Goal: Task Accomplishment & Management: Manage account settings

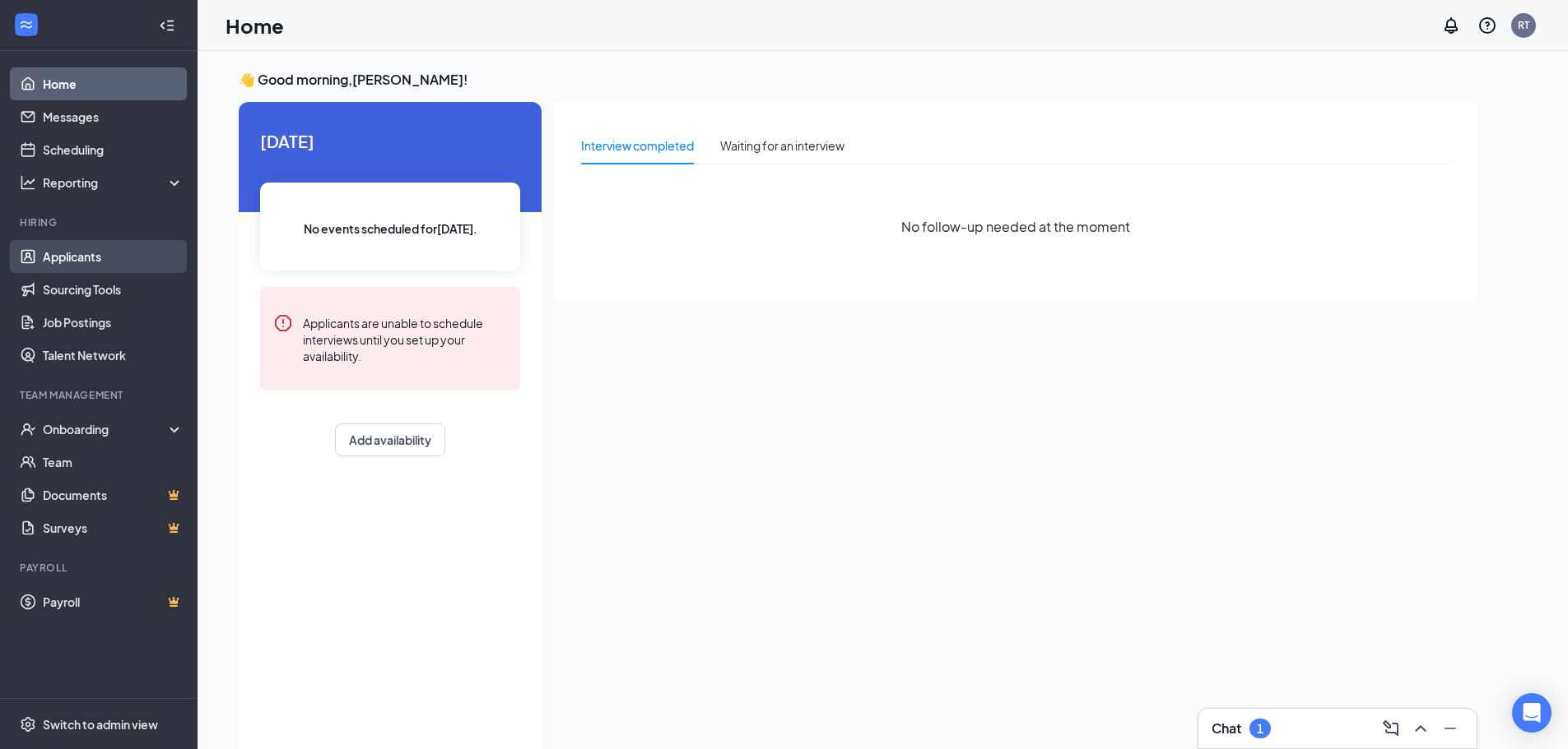
click at [109, 258] on link "Applicants" at bounding box center [113, 256] width 140 height 33
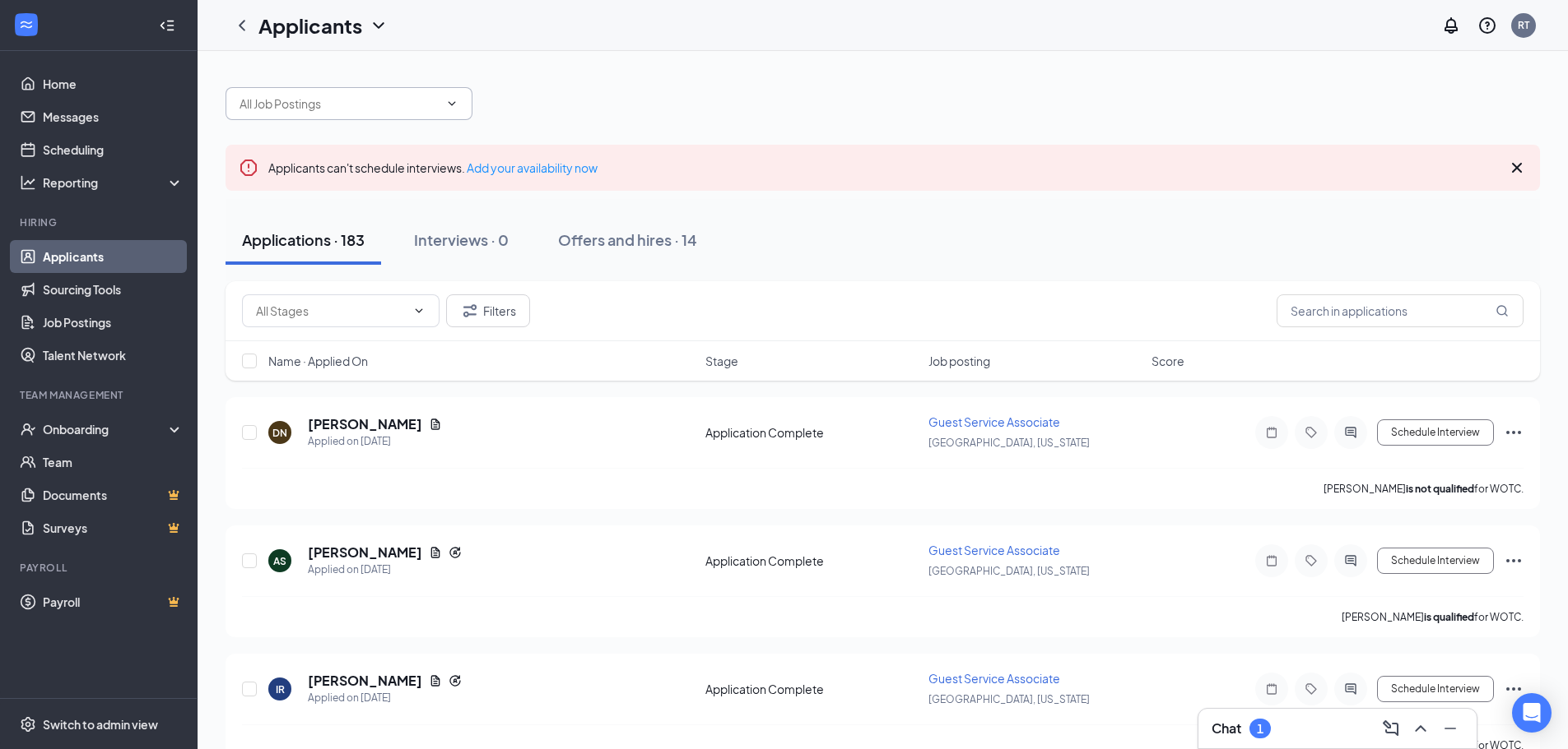
drag, startPoint x: 371, startPoint y: 78, endPoint x: 360, endPoint y: 100, distance: 24.6
click at [371, 80] on div at bounding box center [882, 96] width 1314 height 49
click at [355, 106] on input "text" at bounding box center [338, 104] width 199 height 18
click at [1411, 729] on icon "ChevronUp" at bounding box center [1421, 728] width 20 height 20
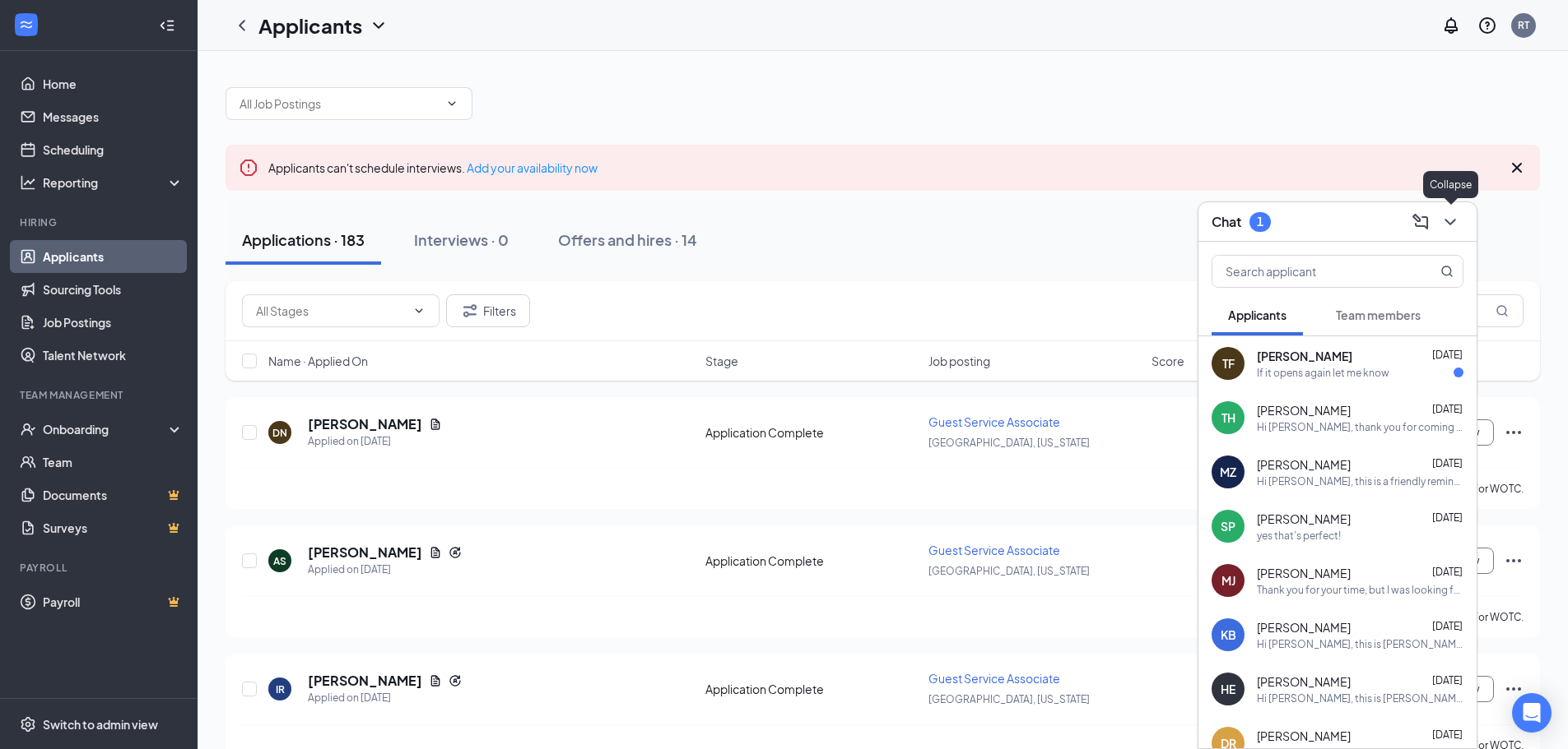
click at [1457, 229] on icon "ChevronDown" at bounding box center [1450, 222] width 20 height 20
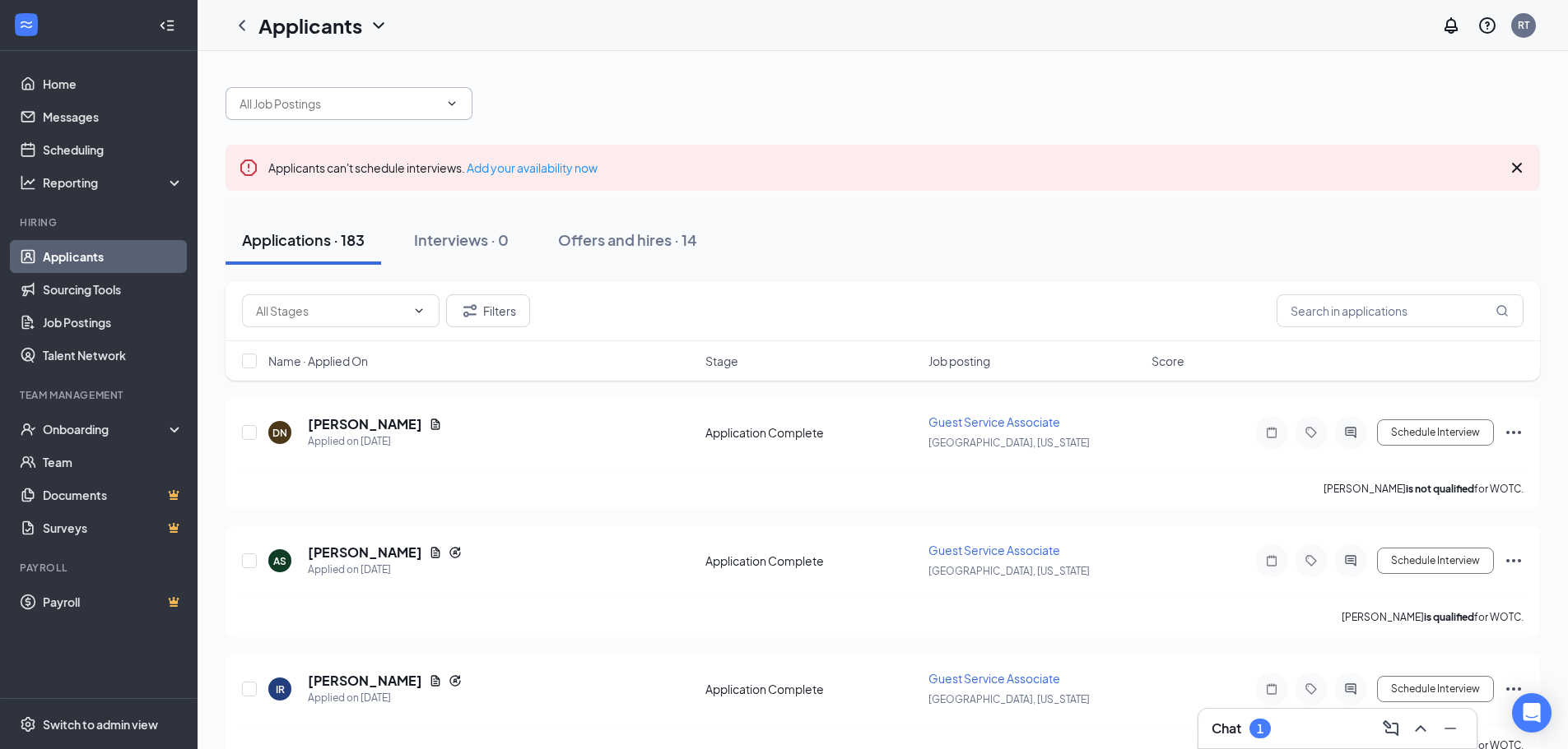
click at [449, 112] on span at bounding box center [349, 103] width 247 height 33
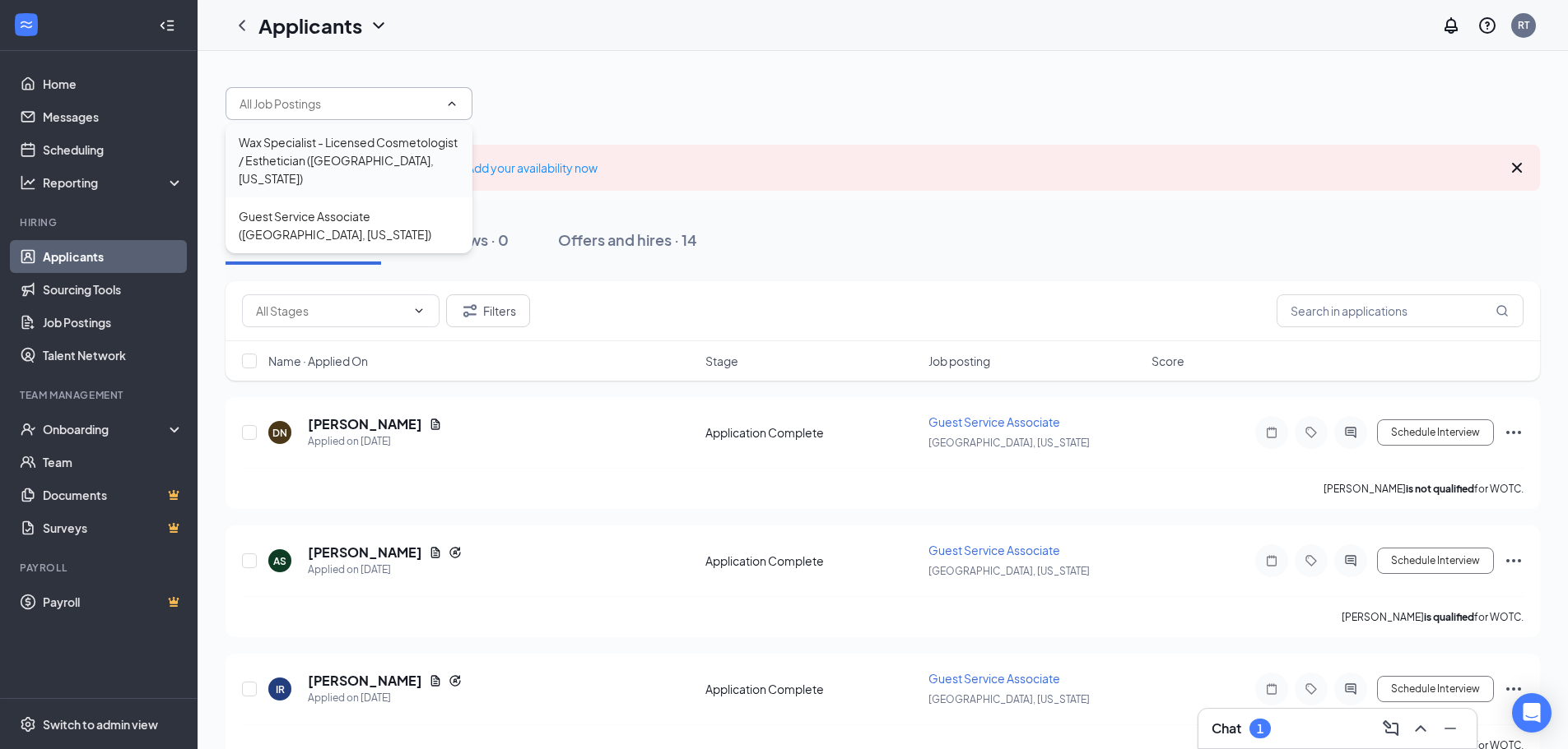
click at [389, 176] on div "Wax Specialist - Licensed Cosmetologist / Esthetician ([GEOGRAPHIC_DATA], [US_S…" at bounding box center [348, 160] width 220 height 54
type input "Wax Specialist - Licensed Cosmetologist / Esthetician ([GEOGRAPHIC_DATA], [US_S…"
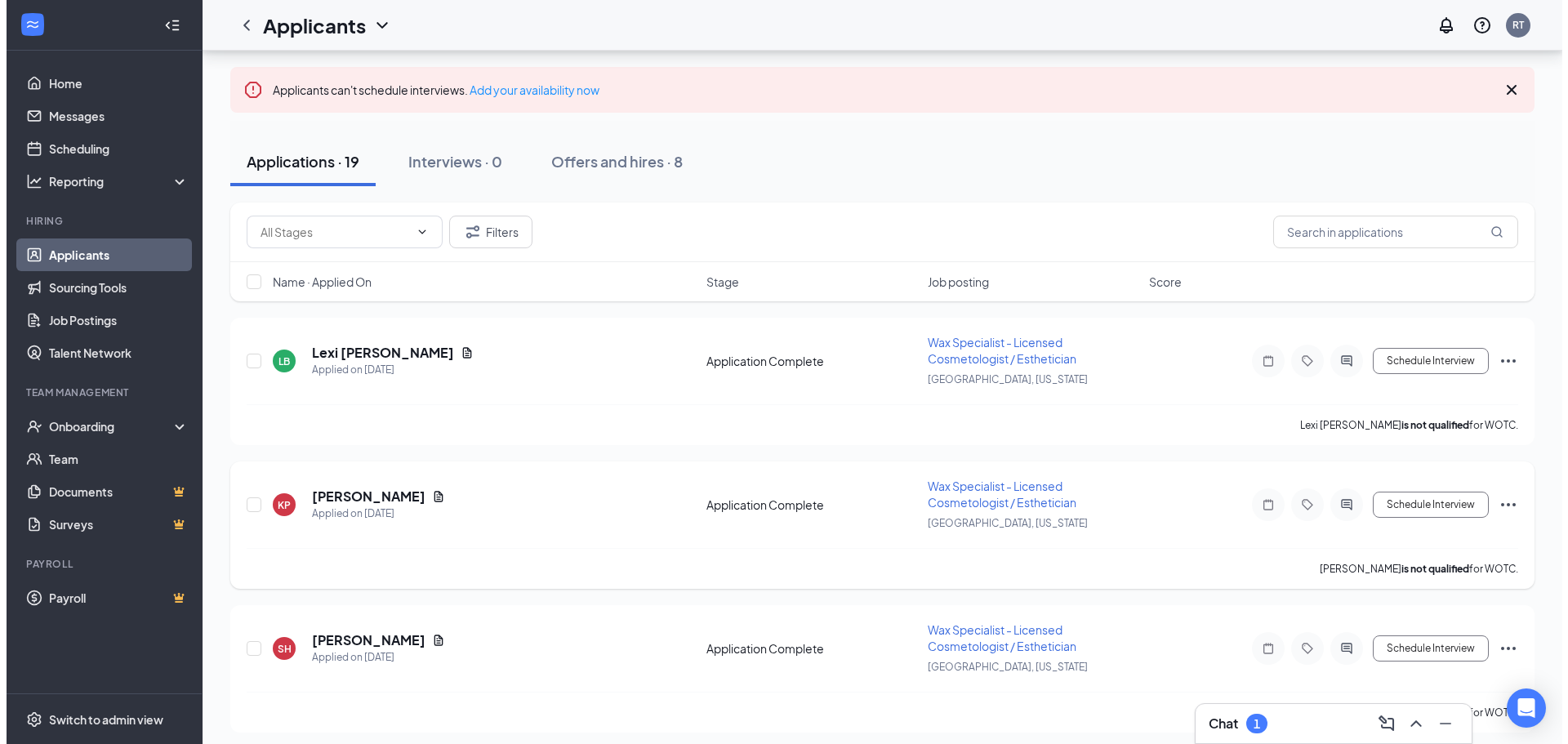
scroll to position [163, 0]
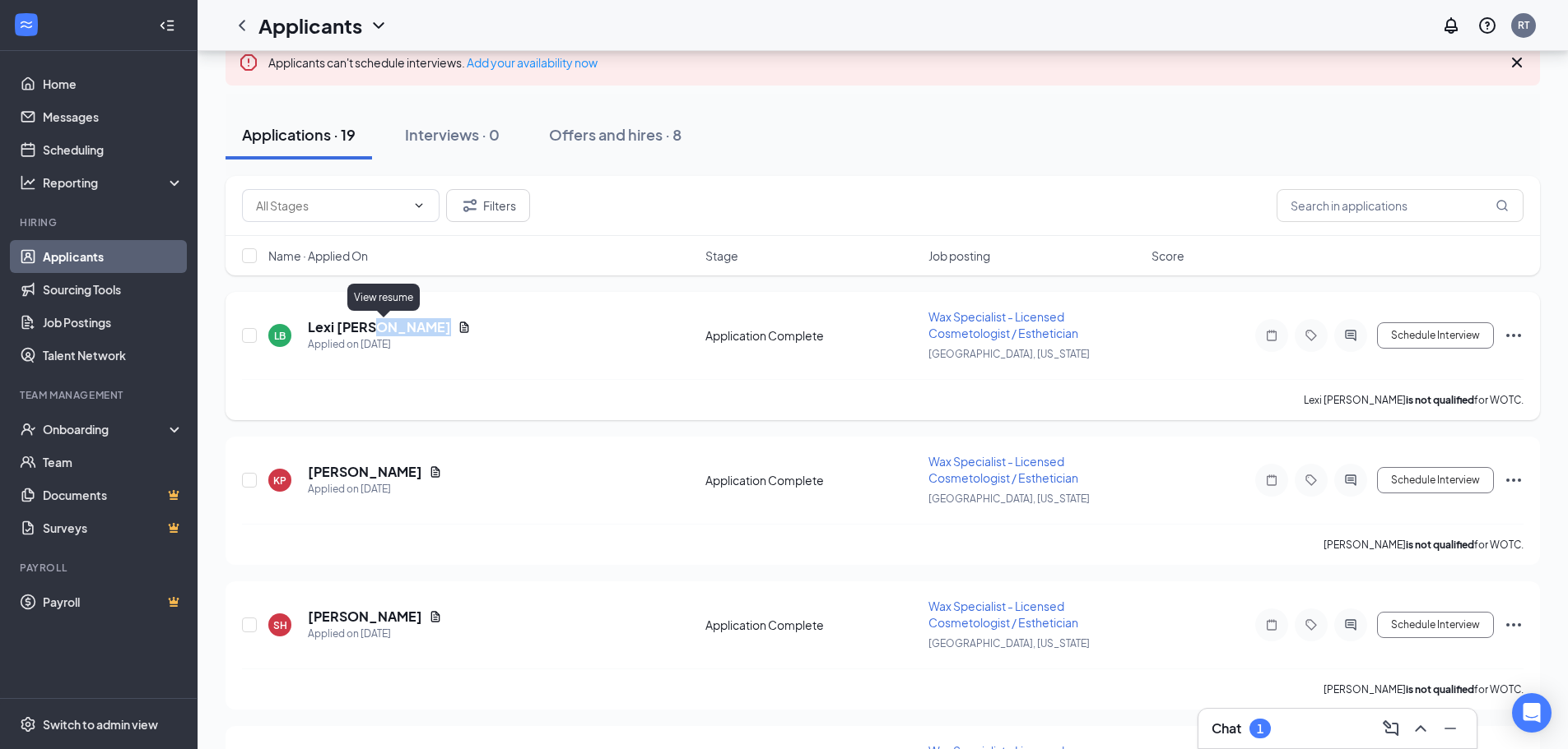
click at [458, 329] on icon "Document" at bounding box center [464, 327] width 13 height 13
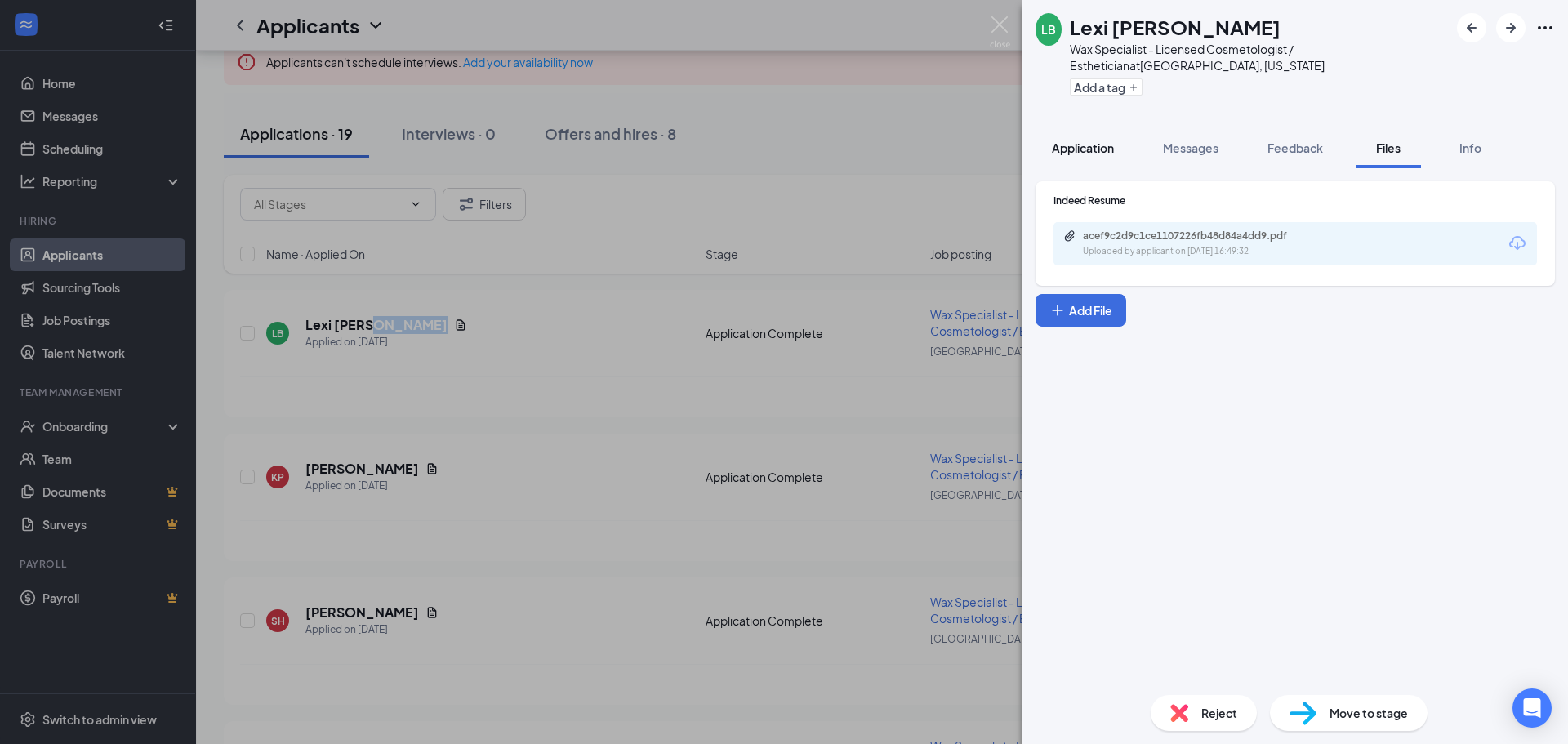
click at [1090, 159] on button "Application" at bounding box center [1082, 148] width 95 height 41
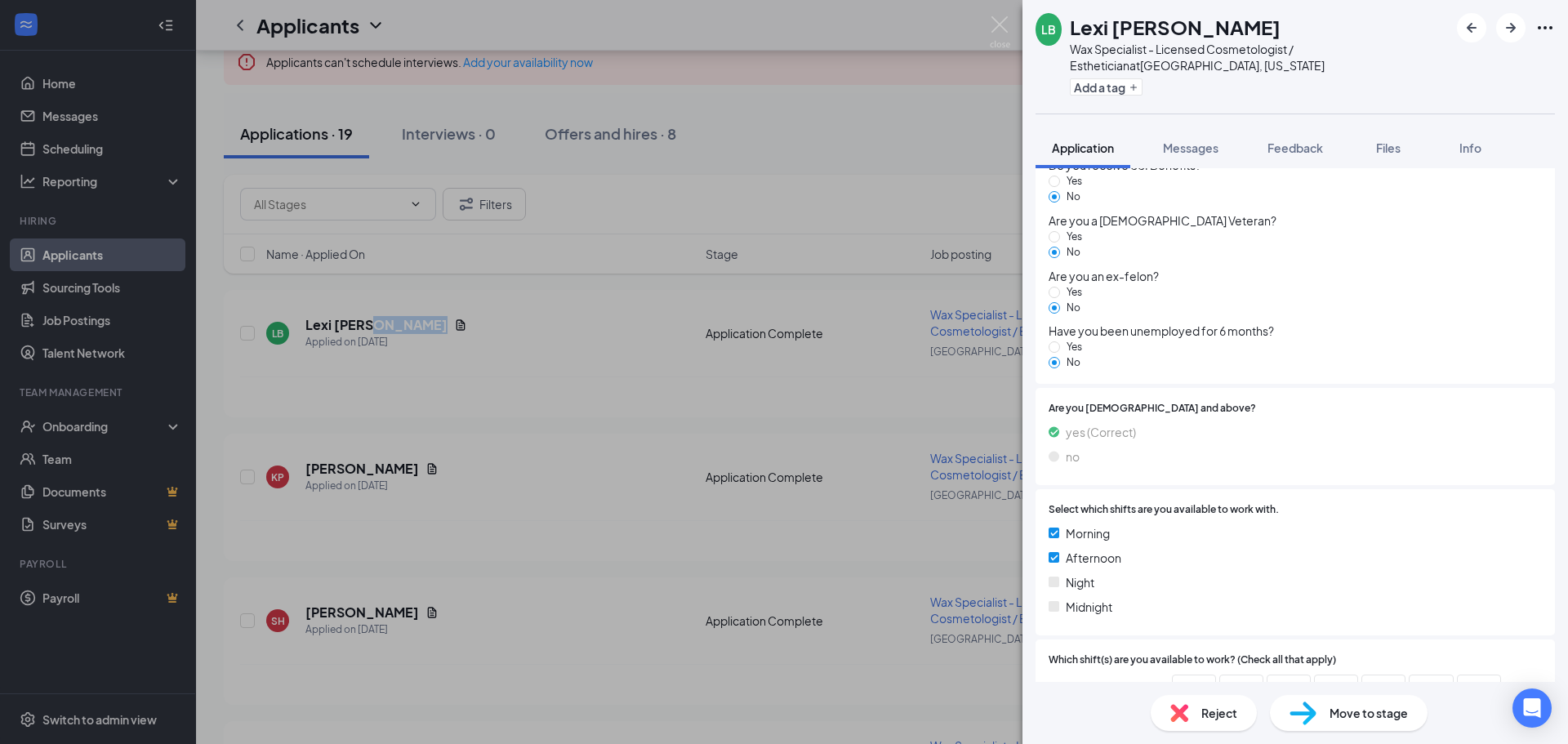
scroll to position [1420, 0]
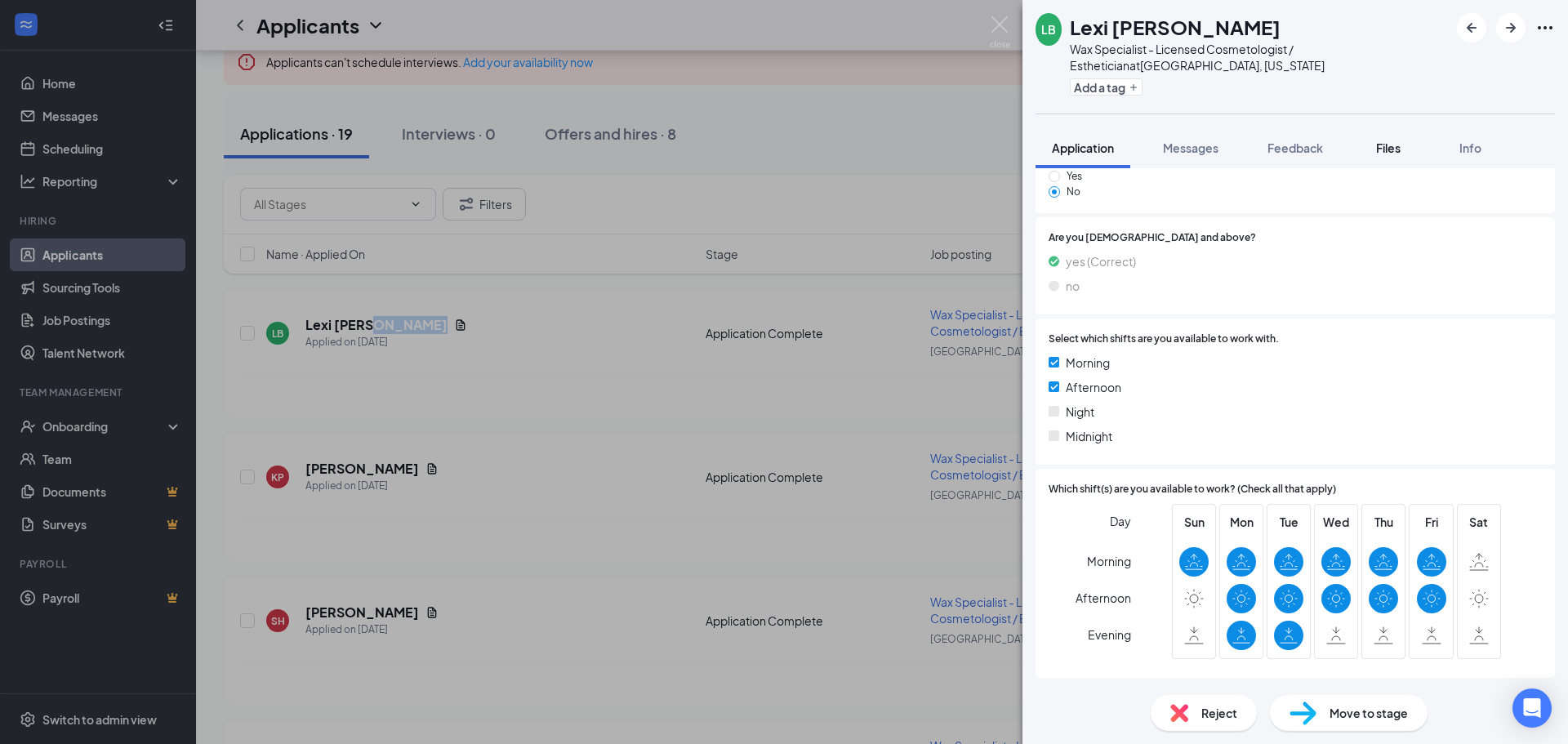
click at [1382, 158] on button "Files" at bounding box center [1388, 148] width 66 height 41
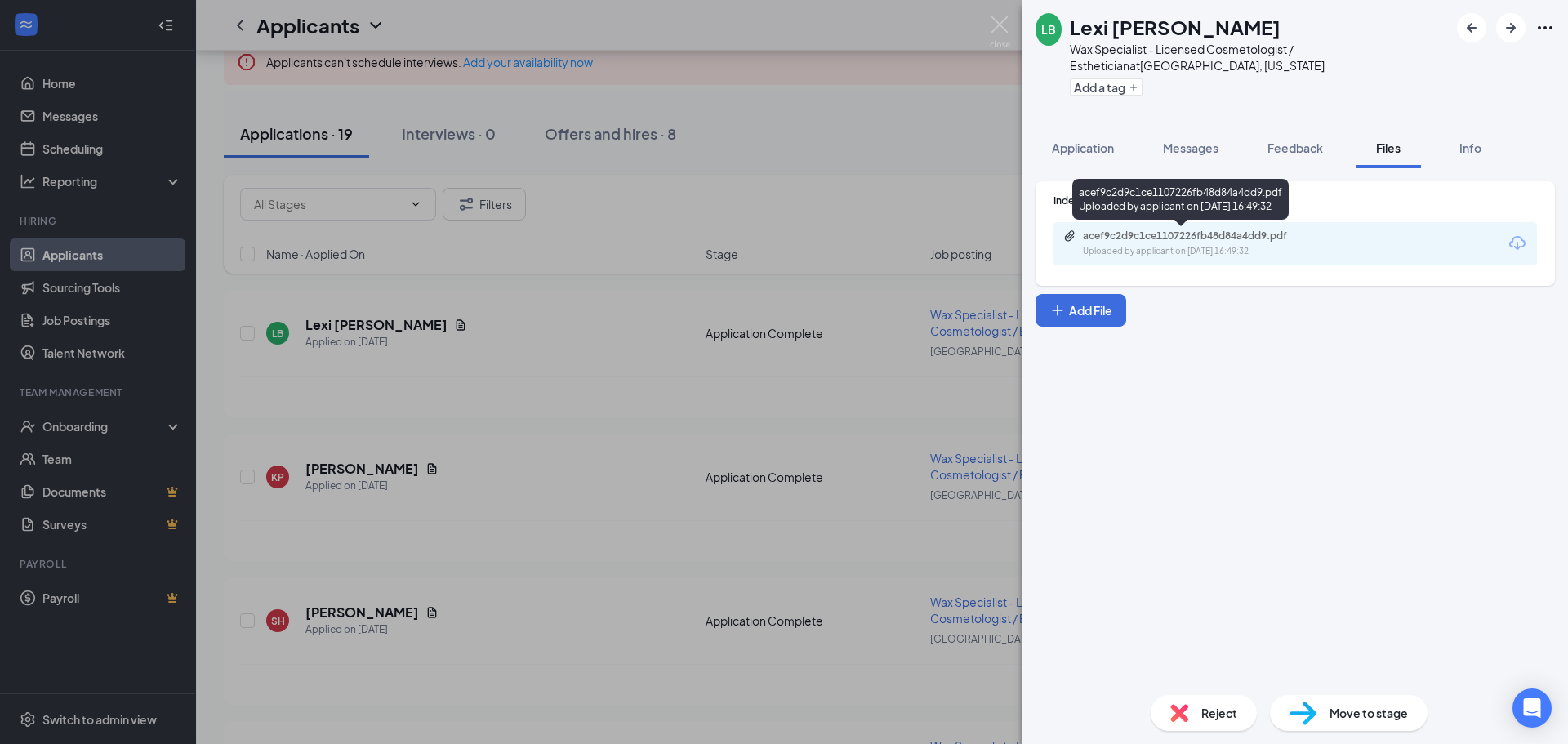
click at [1158, 227] on div "acef9c2d9c1ce1107226fb48d84a4dd9.pdf Uploaded by applicant on [DATE] 16:49:32" at bounding box center [1295, 243] width 484 height 43
click at [1162, 234] on div "acef9c2d9c1ce1107226fb48d84a4dd9.pdf" at bounding box center [1197, 236] width 229 height 13
click at [1001, 27] on img at bounding box center [1000, 32] width 21 height 31
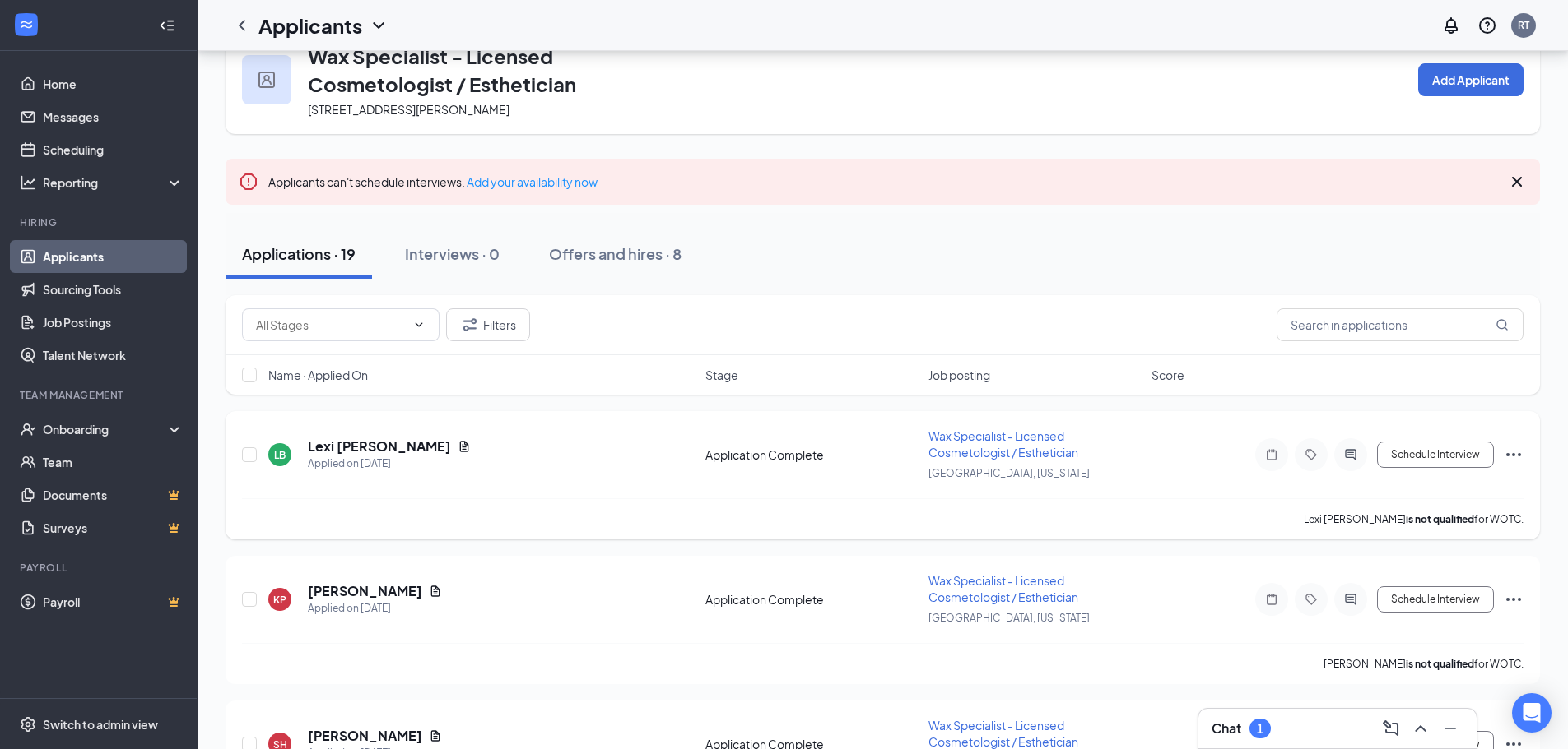
scroll to position [82, 0]
